Goal: Transaction & Acquisition: Purchase product/service

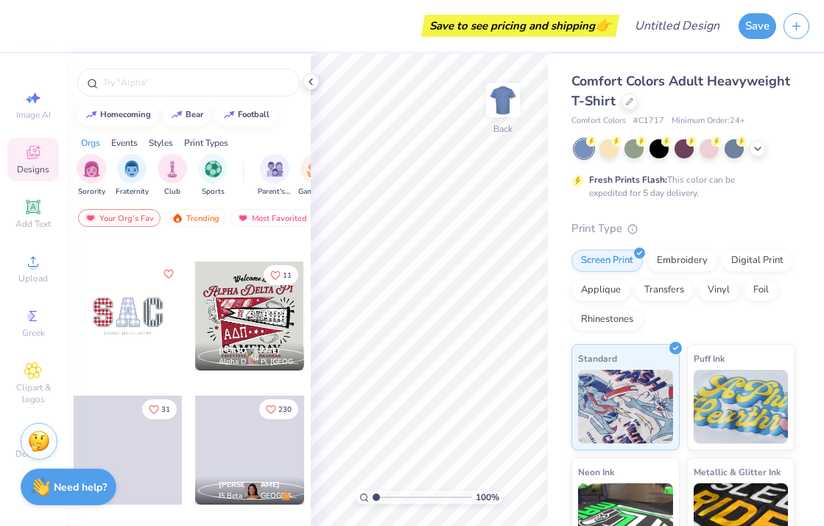
scroll to position [1477, 0]
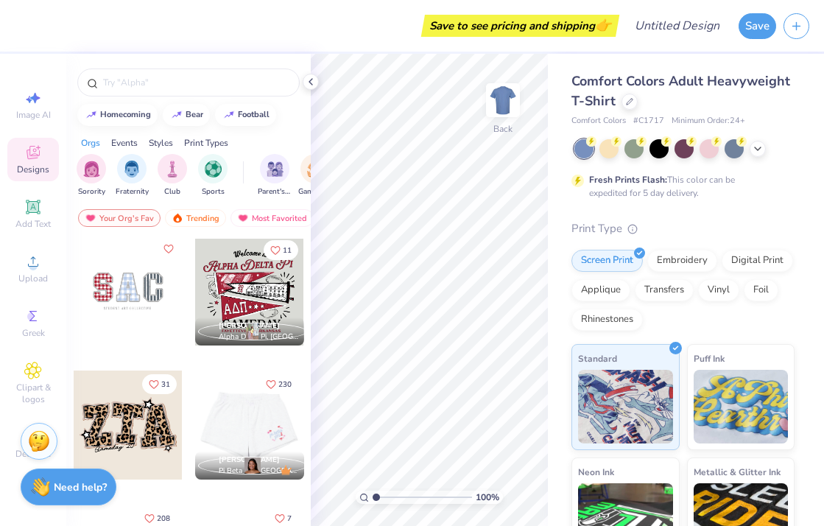
click at [258, 286] on div at bounding box center [249, 290] width 109 height 109
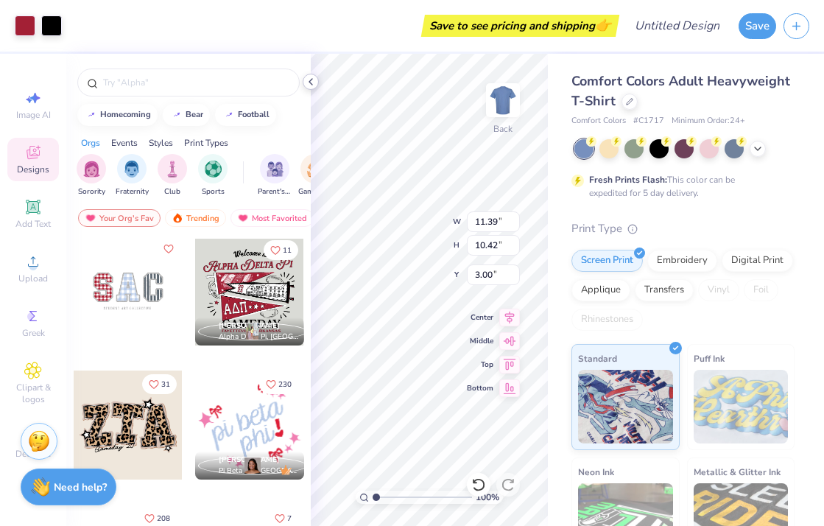
drag, startPoint x: 308, startPoint y: 79, endPoint x: 222, endPoint y: 90, distance: 86.8
click at [308, 79] on icon at bounding box center [311, 82] width 12 height 12
click at [222, 90] on div "Art colors Save to see pricing and shipping 👉 Design Title Save Image AI Design…" at bounding box center [412, 263] width 824 height 526
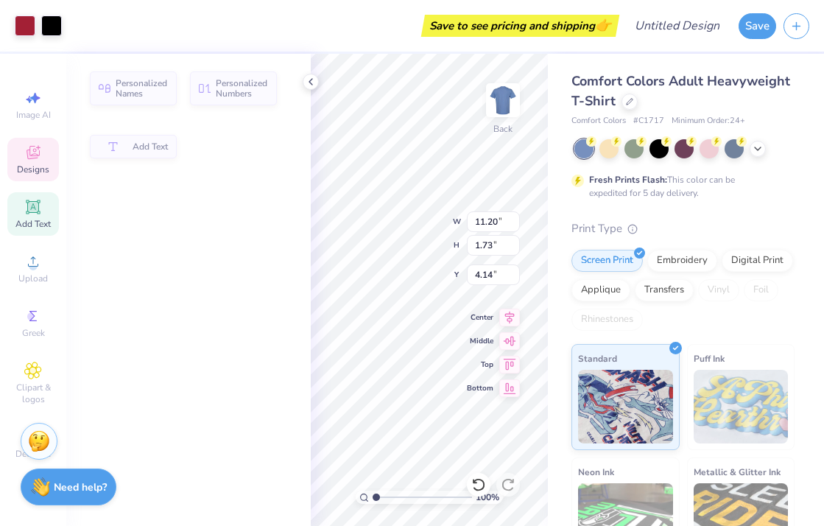
type input "11.20"
type input "1.73"
type input "4.14"
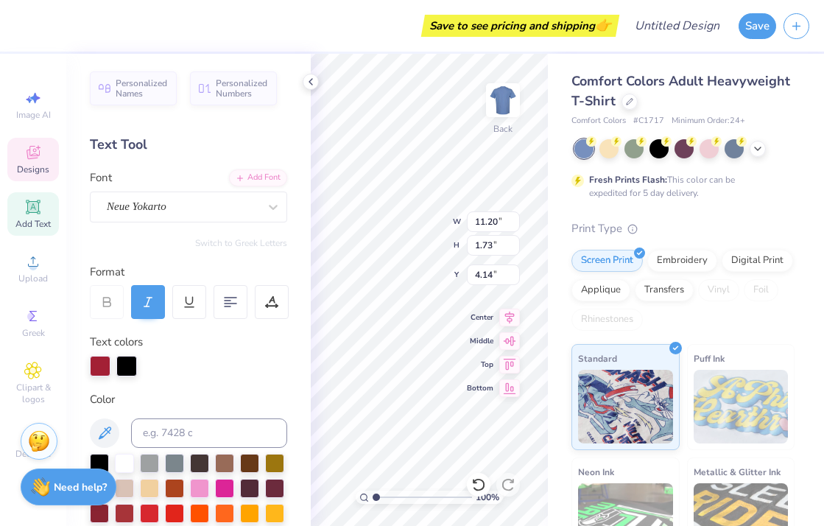
scroll to position [0, 0]
type textarea "Alpha Phi"
drag, startPoint x: 551, startPoint y: 293, endPoint x: 310, endPoint y: 81, distance: 321.3
click at [551, 293] on div "Comfort Colors Adult Heavyweight T-Shirt Comfort Colors # C1717 Minimum Order: …" at bounding box center [686, 365] width 276 height 623
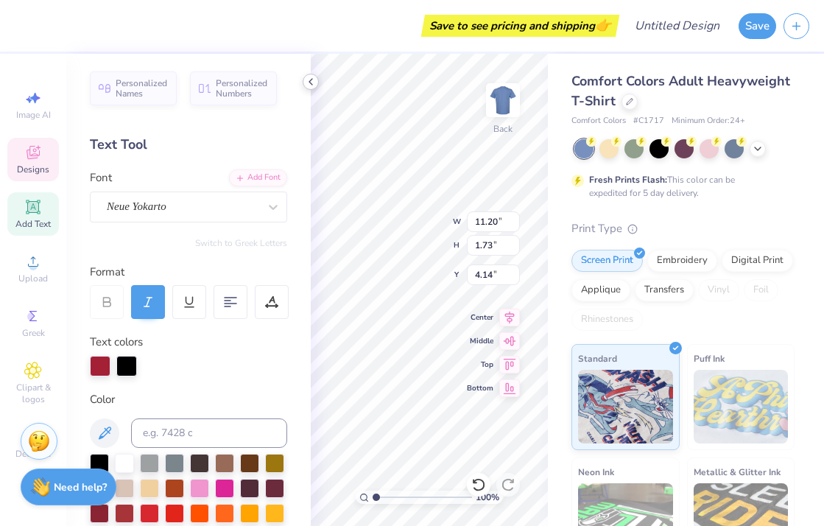
click at [310, 81] on polyline at bounding box center [310, 82] width 3 height 6
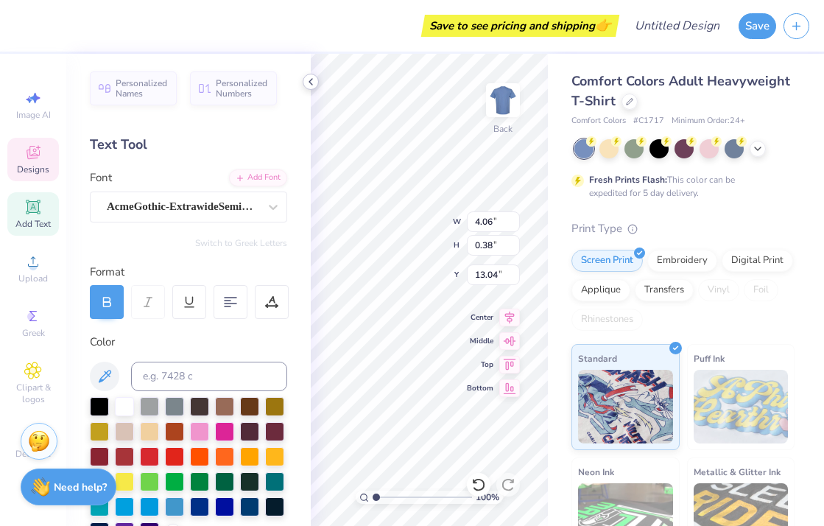
scroll to position [0, 2]
type textarea "[GEOGRAPHIC_DATA], [US_STATE],"
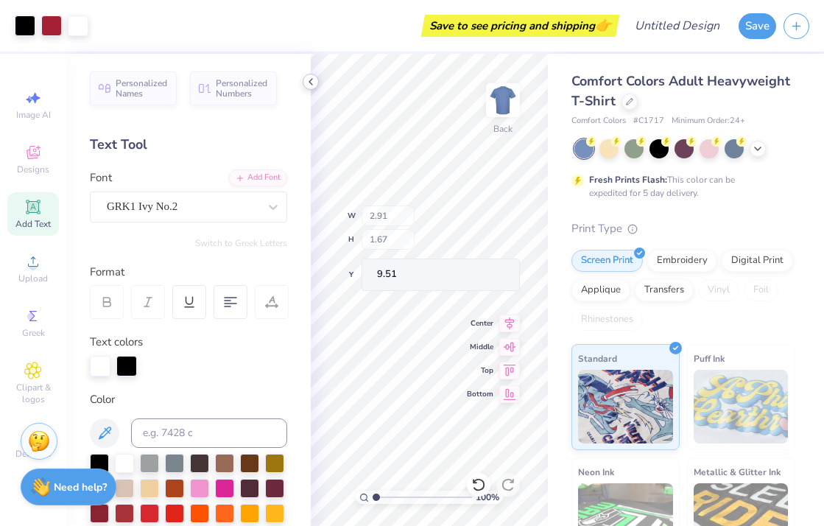
type input "2.91"
type input "1.67"
type input "9.51"
click at [314, 78] on icon at bounding box center [311, 82] width 12 height 12
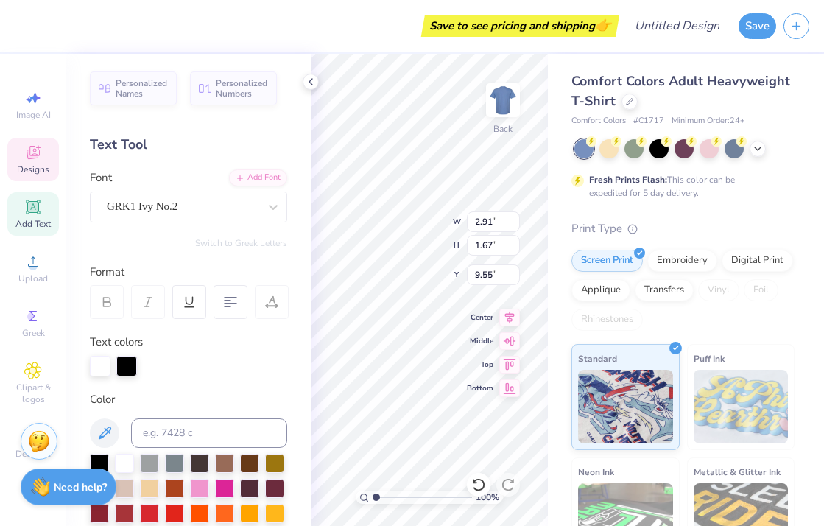
type textarea "A"
click at [34, 160] on icon at bounding box center [33, 153] width 18 height 18
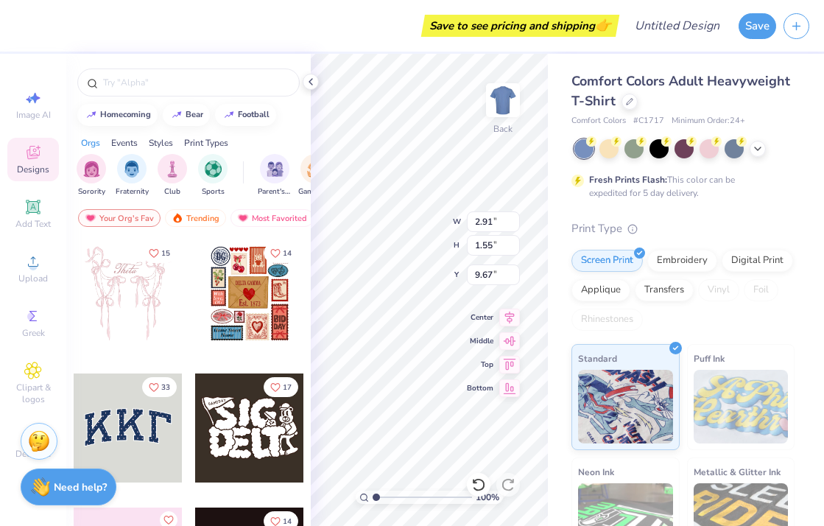
type input "1.55"
type input "9.67"
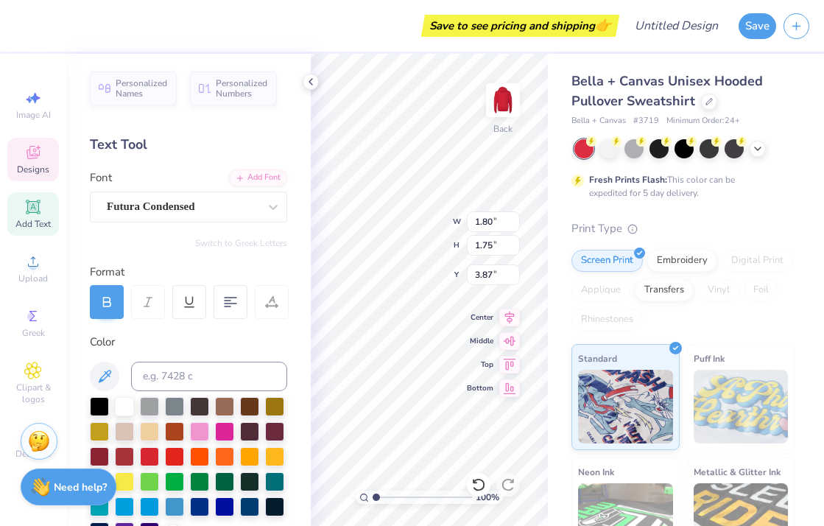
type input "3.87"
type textarea "A"
type textarea "ALPHA"
type textarea "A"
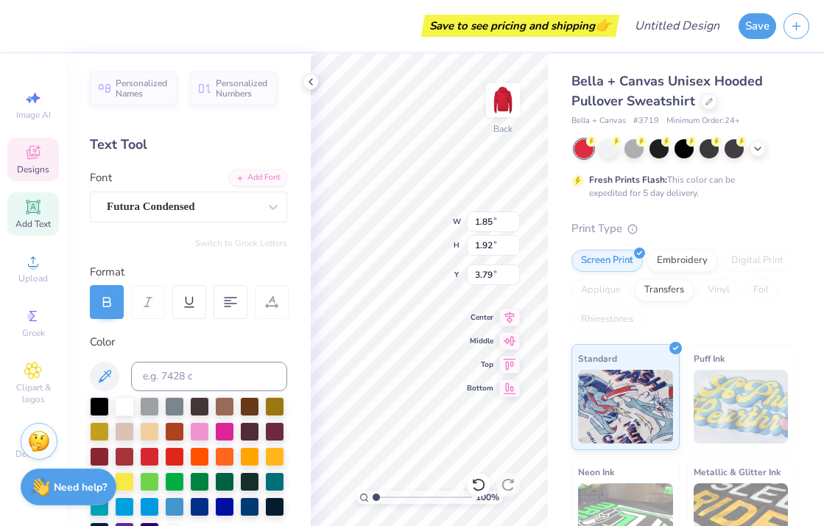
type textarea "a"
type textarea "A"
type textarea "PHI"
type input "4.73"
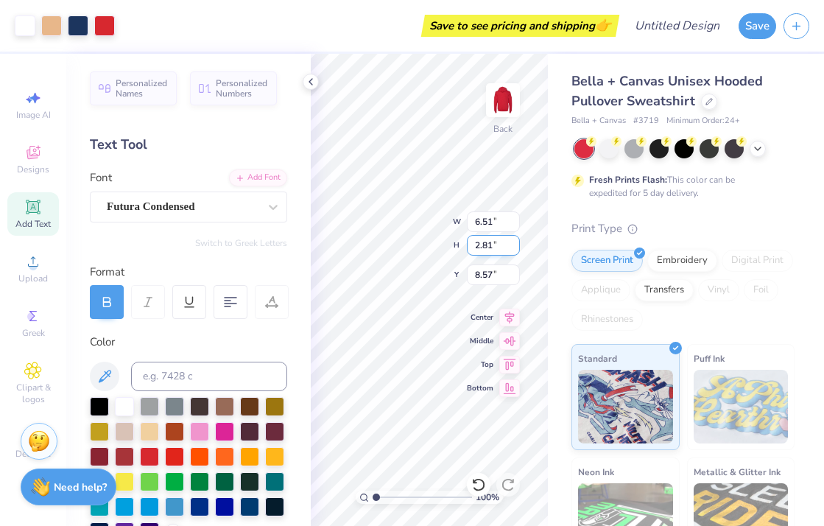
type input "8.57"
click at [314, 79] on icon at bounding box center [311, 82] width 12 height 12
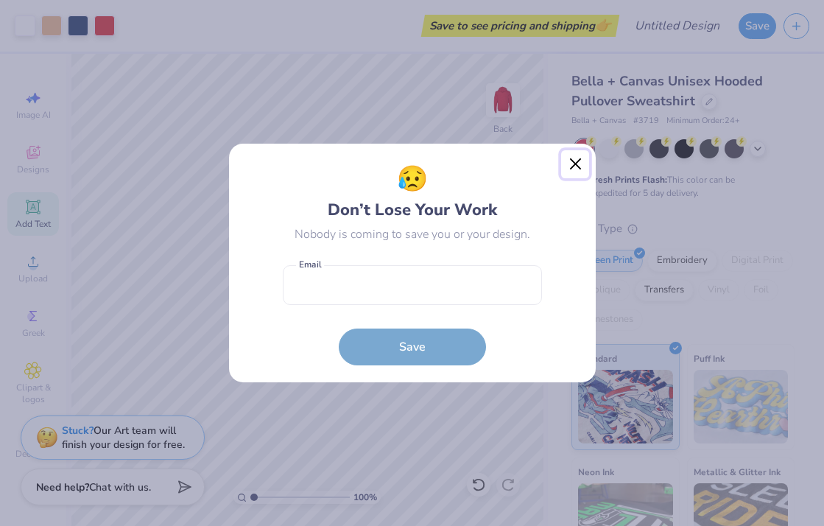
click at [577, 171] on button "Close" at bounding box center [575, 164] width 28 height 28
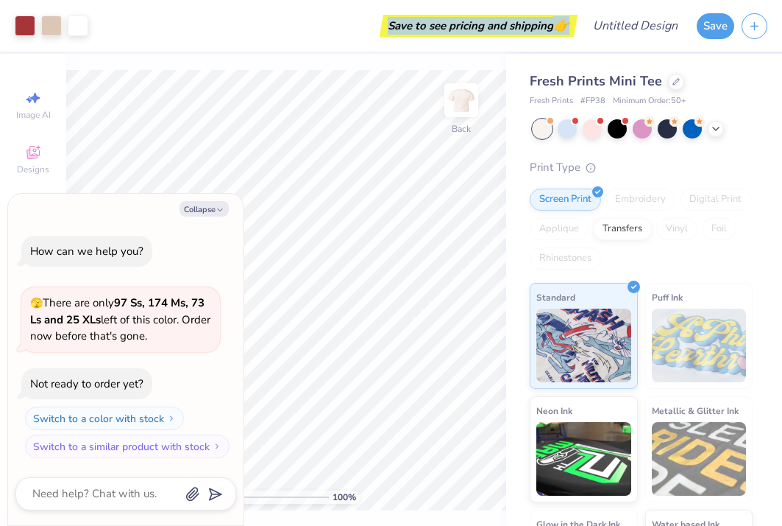
click at [139, 35] on div "Save to see pricing and shipping 👉" at bounding box center [335, 26] width 478 height 52
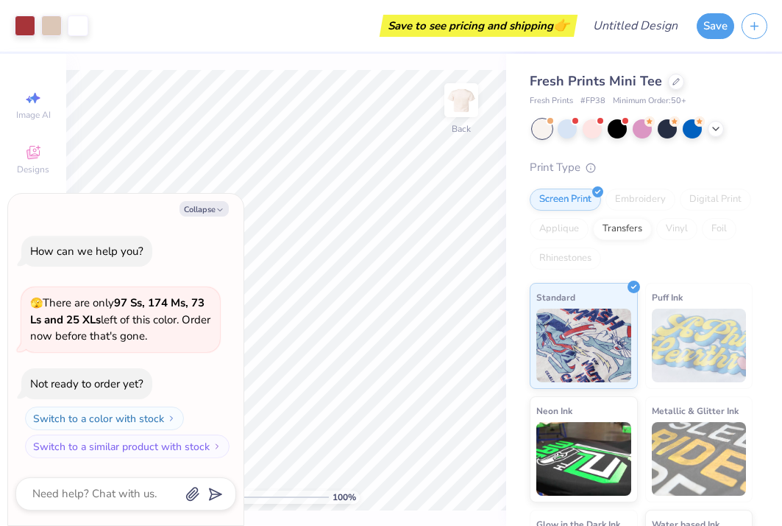
click at [208, 199] on div "Collapse How can we help you? 🫣 There are only 97 Ss, 174 Ms, 73 Ls and 25 XLs …" at bounding box center [126, 360] width 236 height 332
click at [208, 205] on button "Collapse" at bounding box center [204, 208] width 49 height 15
type textarea "x"
